Goal: Task Accomplishment & Management: Manage account settings

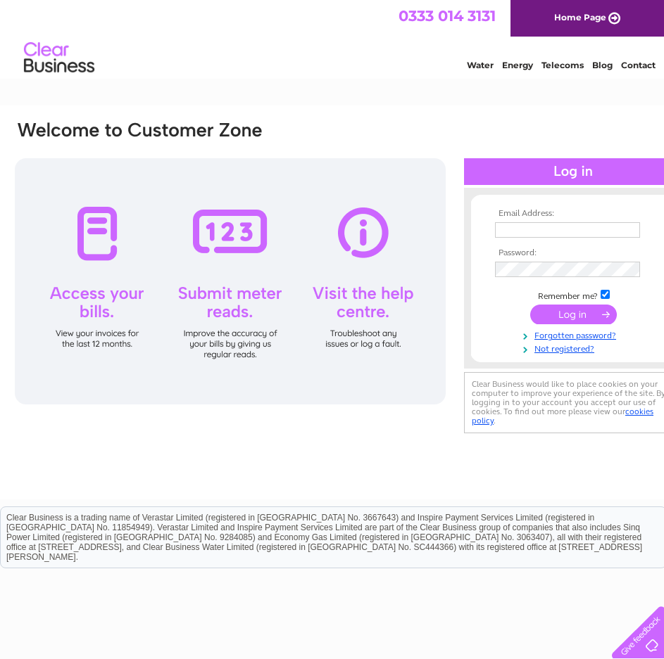
click at [512, 232] on input "text" at bounding box center [567, 229] width 145 height 15
type input "n"
type input "[EMAIL_ADDRESS][DOMAIN_NAME]"
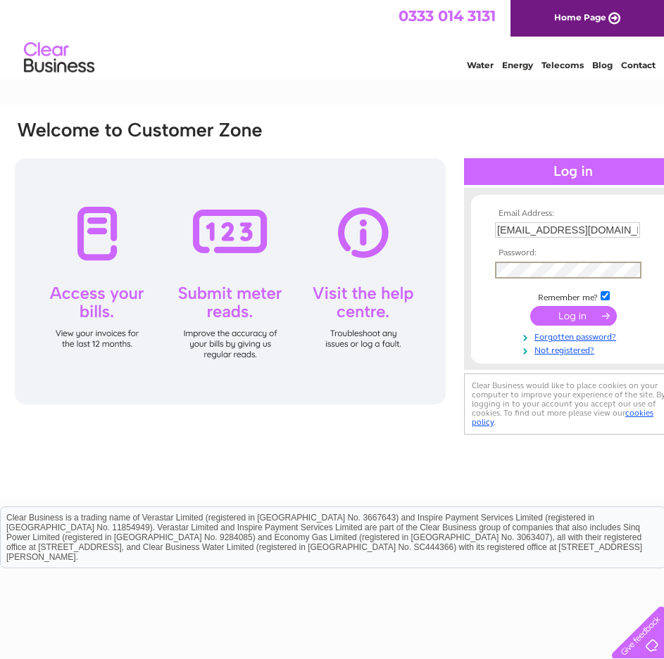
click at [550, 315] on input "submit" at bounding box center [573, 316] width 87 height 20
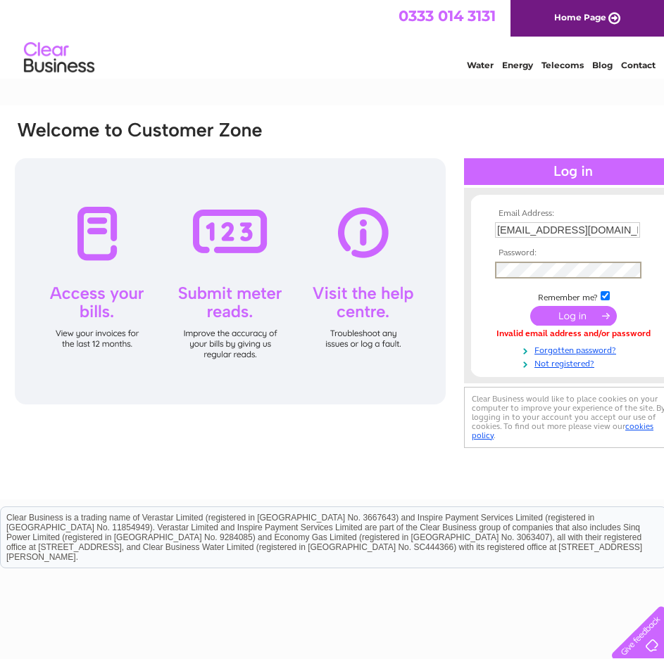
click at [557, 322] on input "submit" at bounding box center [573, 316] width 87 height 20
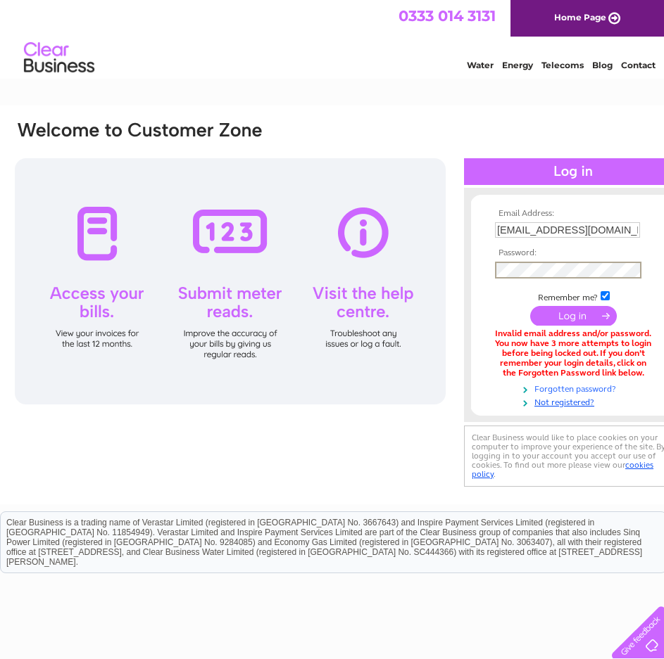
click at [551, 387] on link "Forgotten password?" at bounding box center [575, 387] width 160 height 13
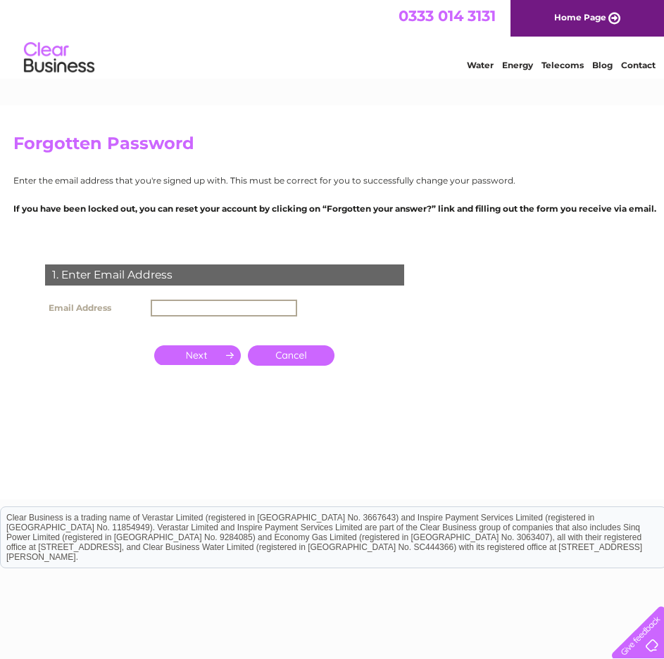
click at [227, 310] on input "text" at bounding box center [224, 308] width 146 height 17
type input "[EMAIL_ADDRESS][DOMAIN_NAME]"
click at [229, 350] on input "button" at bounding box center [197, 356] width 87 height 20
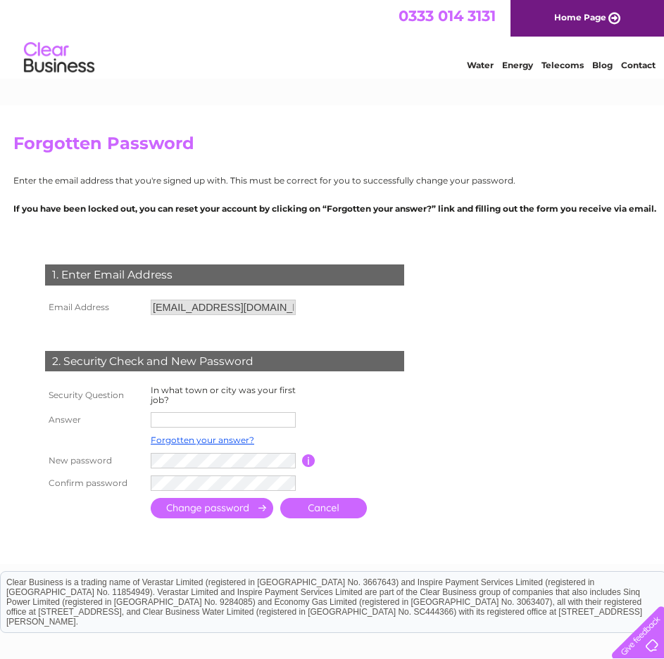
click at [224, 415] on input "text" at bounding box center [223, 419] width 145 height 15
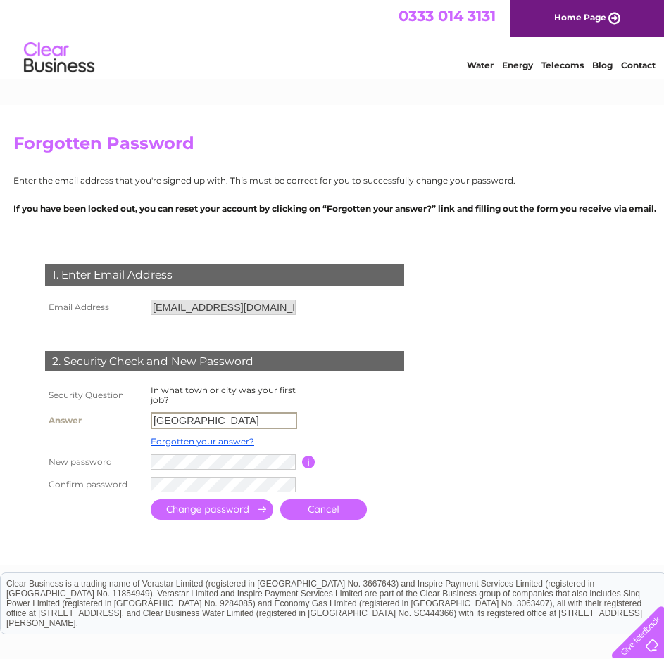
type input "[GEOGRAPHIC_DATA]"
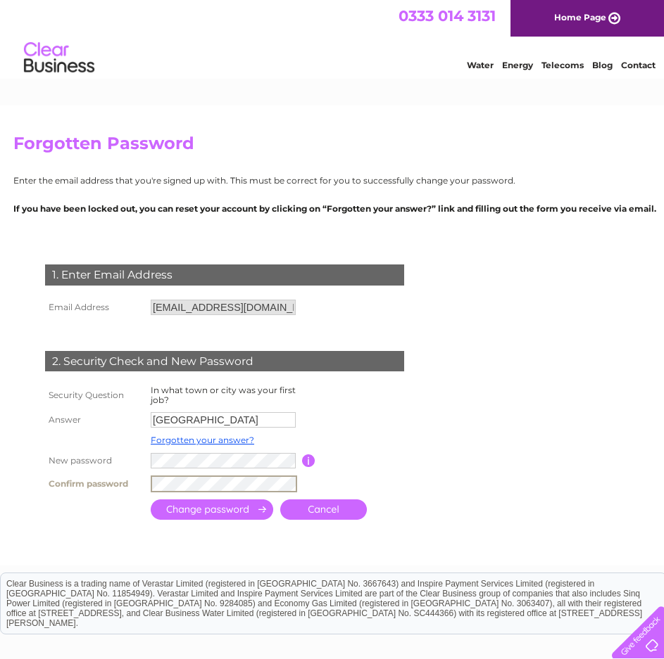
click at [218, 511] on input "submit" at bounding box center [212, 510] width 122 height 20
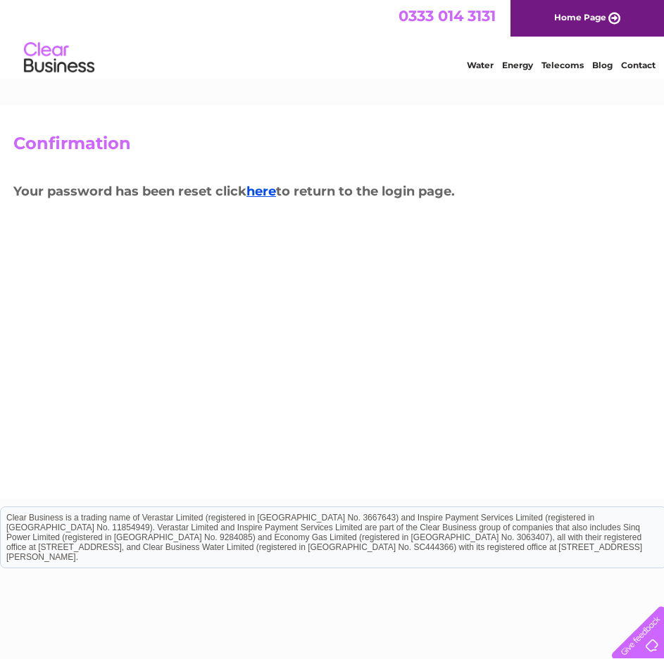
click at [263, 182] on h3 "Your password has been reset click here to return to the login page." at bounding box center [348, 194] width 670 height 25
click at [266, 189] on link "here" at bounding box center [261, 191] width 30 height 15
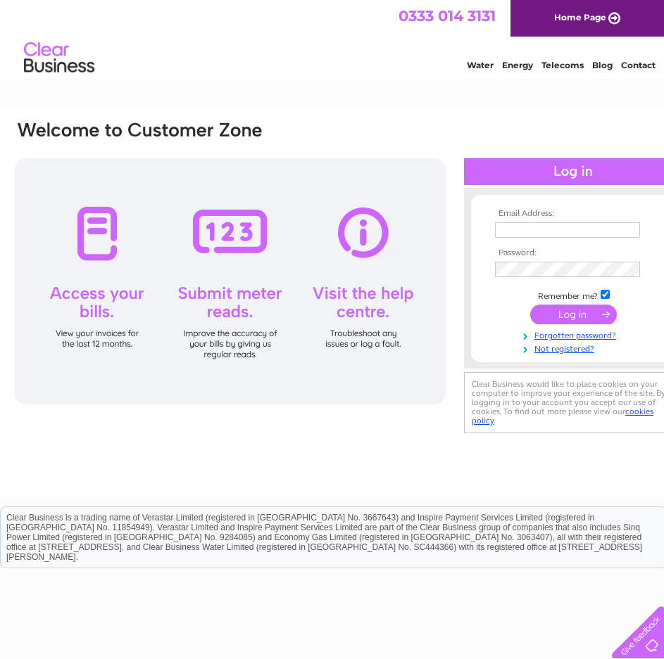
click at [526, 232] on input "text" at bounding box center [567, 229] width 145 height 15
type input "payments@mcewanfraserlegal.co.uk"
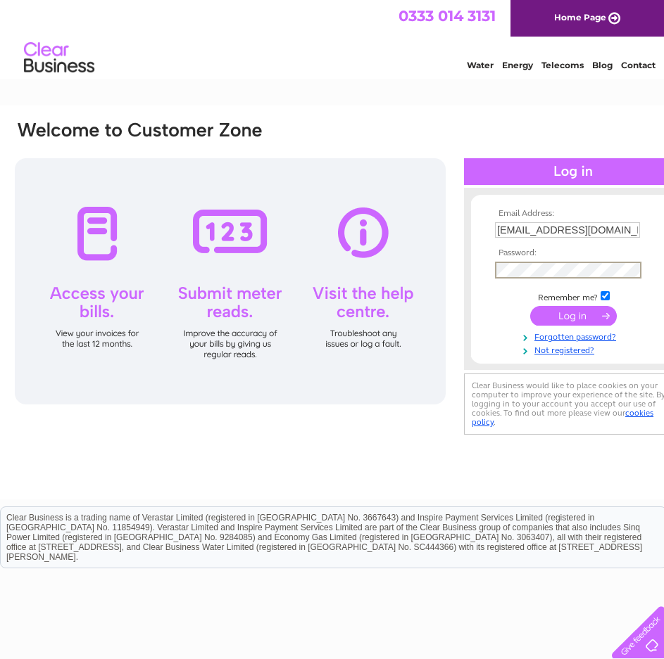
click at [565, 320] on input "submit" at bounding box center [573, 316] width 87 height 20
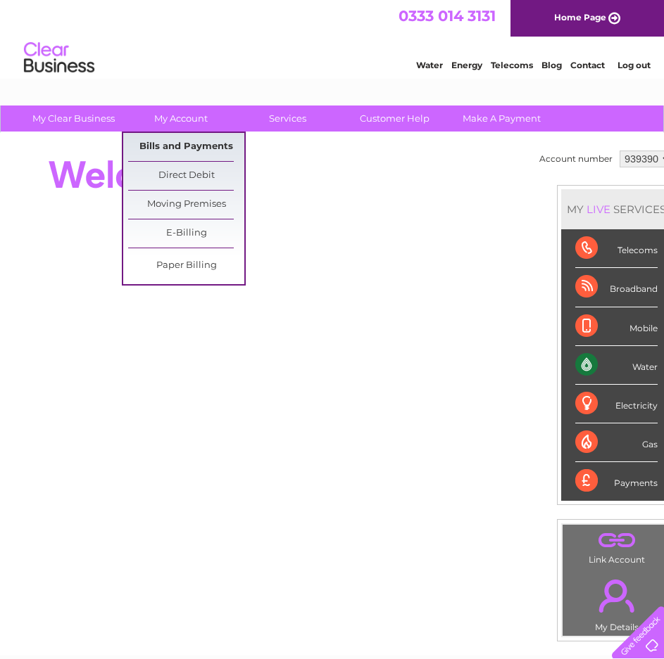
click at [187, 139] on link "Bills and Payments" at bounding box center [186, 147] width 116 height 28
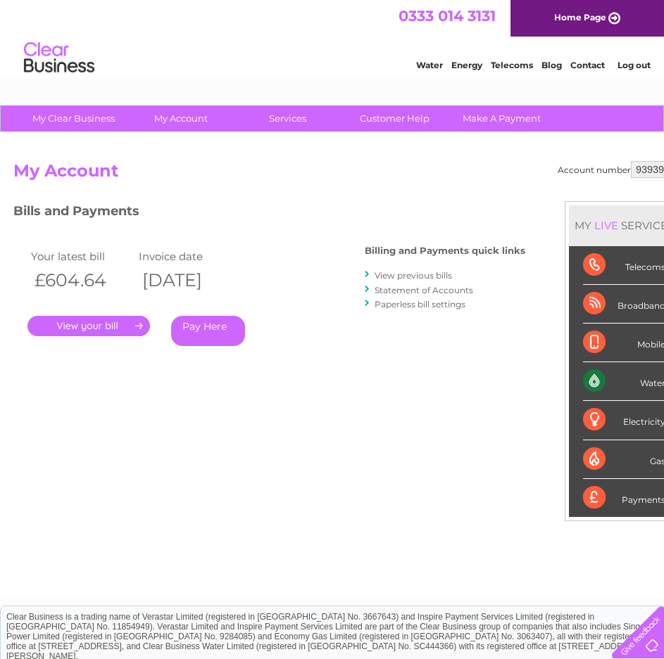
click at [115, 325] on link "." at bounding box center [88, 326] width 122 height 20
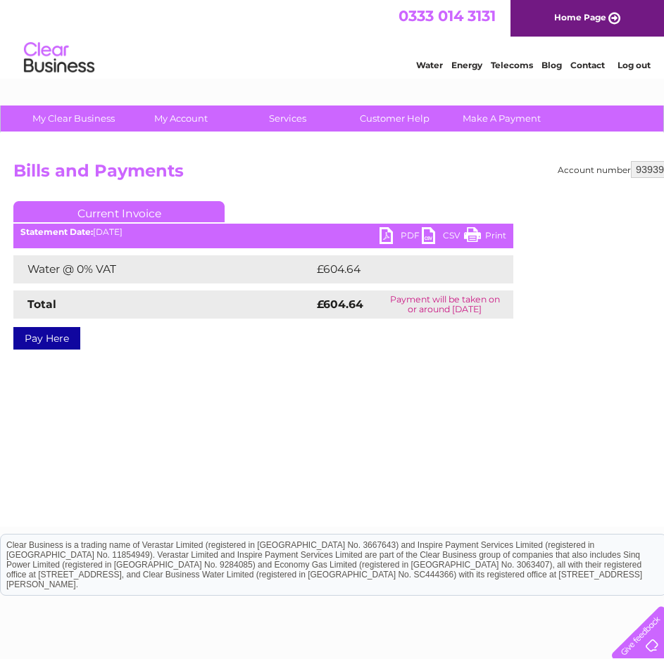
click at [399, 241] on link "PDF" at bounding box center [400, 237] width 42 height 20
